Goal: Task Accomplishment & Management: Complete application form

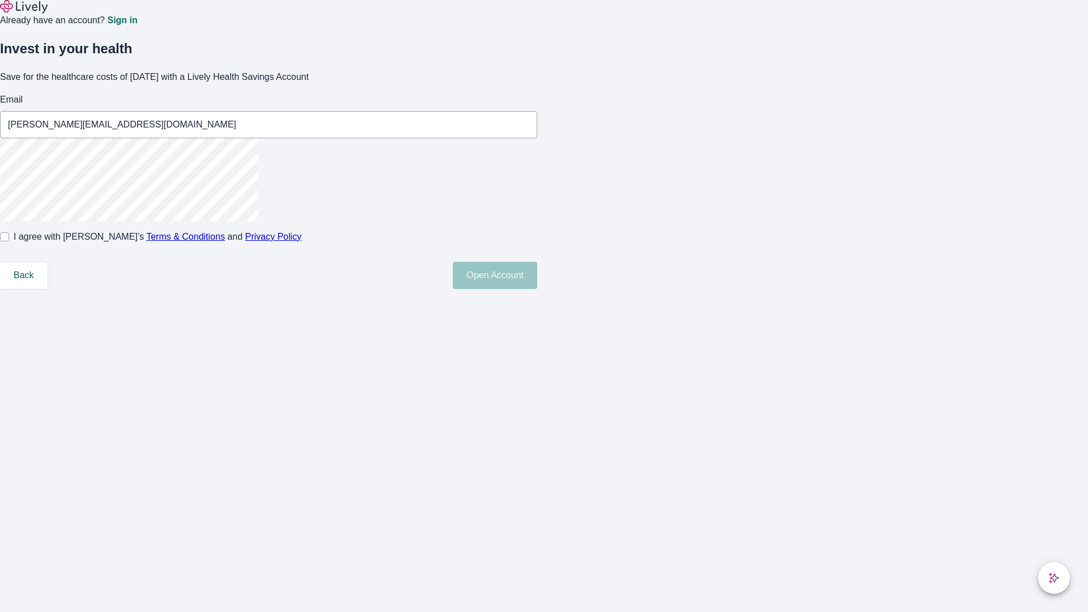
click at [9, 241] on input "I agree with Lively’s Terms & Conditions and Privacy Policy" at bounding box center [4, 236] width 9 height 9
checkbox input "true"
click at [537, 289] on button "Open Account" at bounding box center [495, 275] width 84 height 27
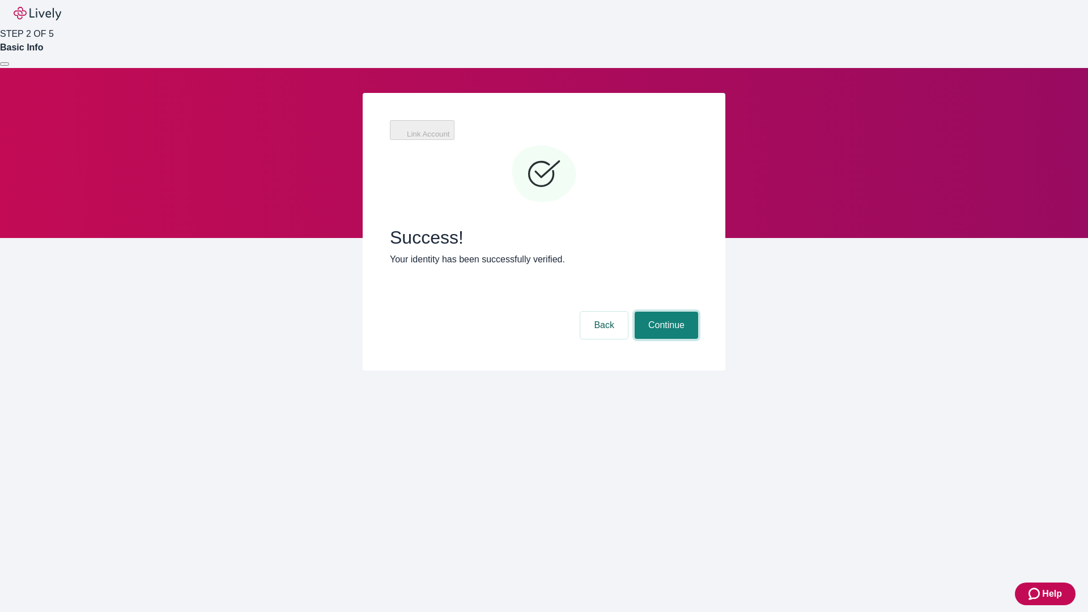
click at [665, 312] on button "Continue" at bounding box center [666, 325] width 63 height 27
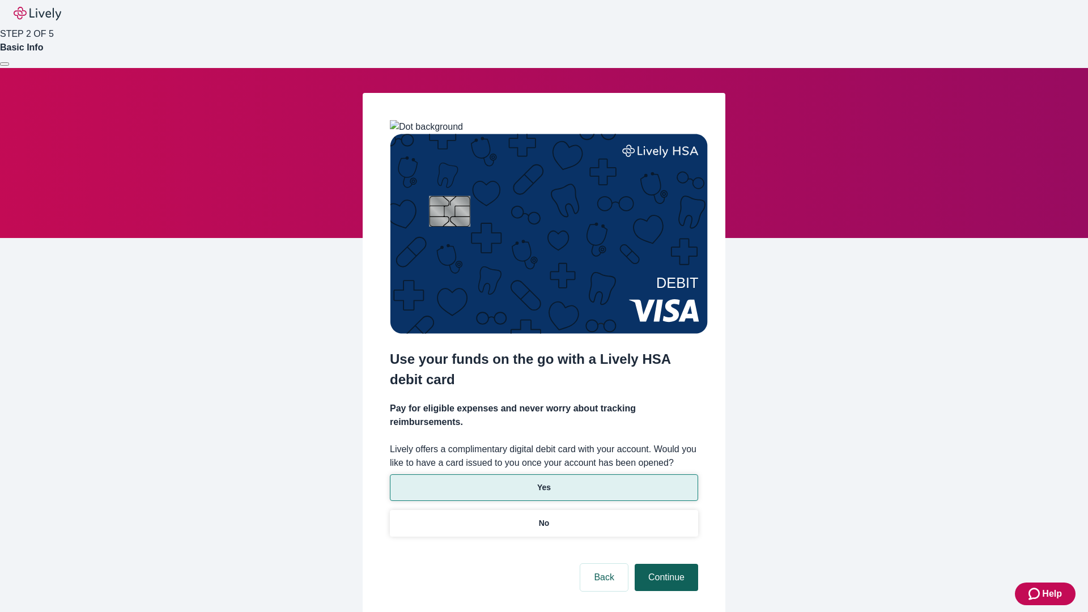
click at [543, 482] on p "Yes" at bounding box center [544, 488] width 14 height 12
click at [665, 564] on button "Continue" at bounding box center [666, 577] width 63 height 27
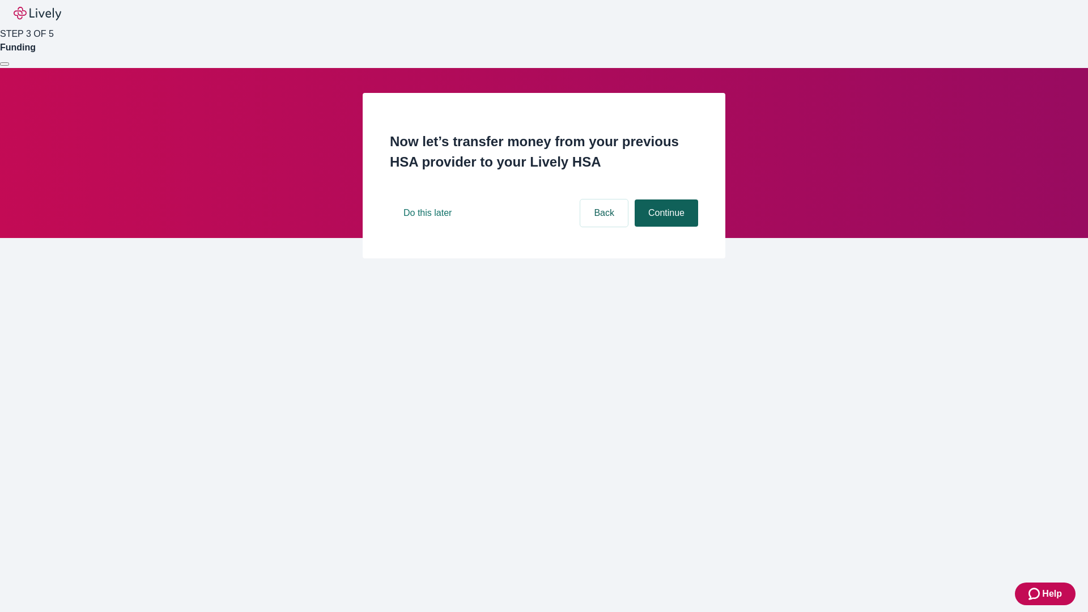
click at [665, 227] on button "Continue" at bounding box center [666, 212] width 63 height 27
